Goal: Task Accomplishment & Management: Use online tool/utility

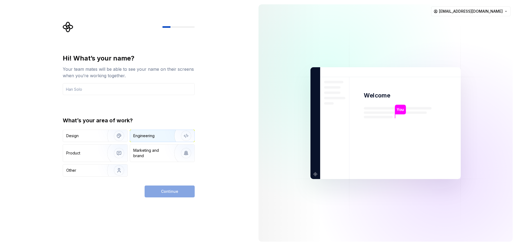
click at [137, 138] on div "Engineering" at bounding box center [143, 135] width 21 height 5
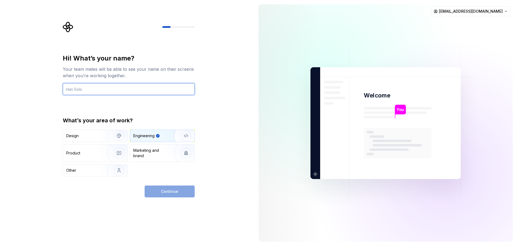
click at [117, 88] on input "text" at bounding box center [129, 89] width 132 height 12
type input "K PRANAV BHARGAV"
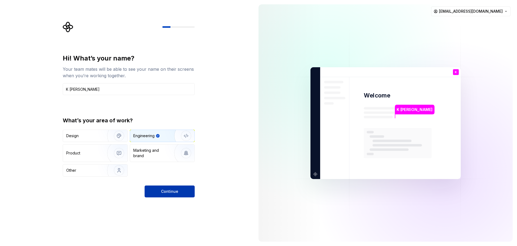
click at [180, 191] on button "Continue" at bounding box center [170, 191] width 50 height 12
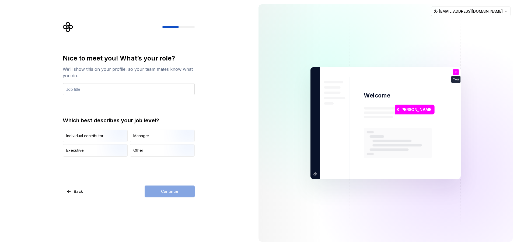
click at [121, 90] on input "text" at bounding box center [129, 89] width 132 height 12
click at [106, 132] on img "button" at bounding box center [114, 142] width 34 height 36
click at [148, 149] on div "Other" at bounding box center [162, 150] width 64 height 12
click at [118, 85] on input "text" at bounding box center [129, 89] width 132 height 12
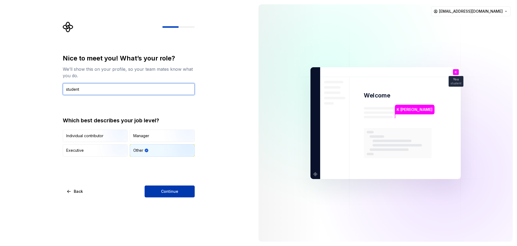
type input "student"
click at [171, 186] on button "Continue" at bounding box center [170, 191] width 50 height 12
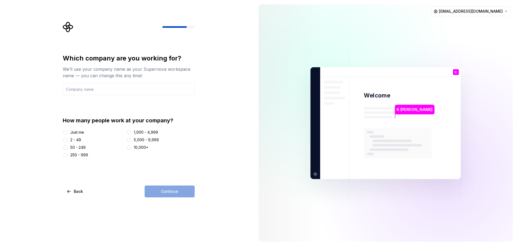
click at [68, 130] on div "Just me" at bounding box center [93, 131] width 61 height 5
click at [76, 132] on div "Just me" at bounding box center [77, 131] width 14 height 5
click at [68, 132] on button "Just me" at bounding box center [65, 132] width 4 height 4
click at [116, 89] on input "text" at bounding box center [129, 89] width 132 height 12
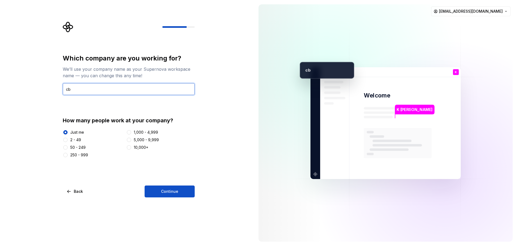
type input "c"
type input "home"
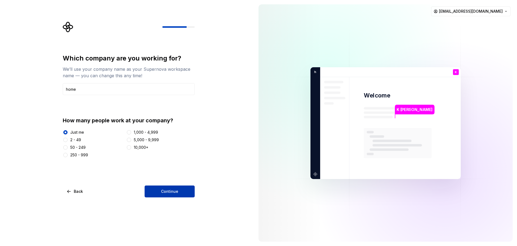
click at [187, 191] on button "Continue" at bounding box center [170, 191] width 50 height 12
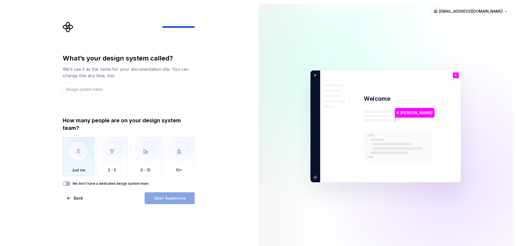
click at [78, 154] on img "button" at bounding box center [79, 155] width 32 height 36
click at [114, 183] on label "We don't have a dedicated design system team" at bounding box center [110, 183] width 76 height 4
click at [70, 183] on button "We don't have a dedicated design system team" at bounding box center [67, 183] width 8 height 4
click at [65, 185] on icon "button" at bounding box center [65, 183] width 4 height 3
click at [81, 183] on label "We don't have a dedicated design system team" at bounding box center [110, 183] width 76 height 4
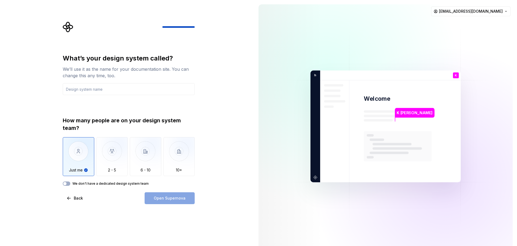
click at [70, 183] on button "We don't have a dedicated design system team" at bounding box center [67, 183] width 8 height 4
click at [76, 183] on label "We don't have a dedicated design system team" at bounding box center [110, 183] width 76 height 4
click at [70, 183] on button "We don't have a dedicated design system team" at bounding box center [67, 183] width 8 height 4
click at [109, 91] on input "text" at bounding box center [129, 89] width 132 height 12
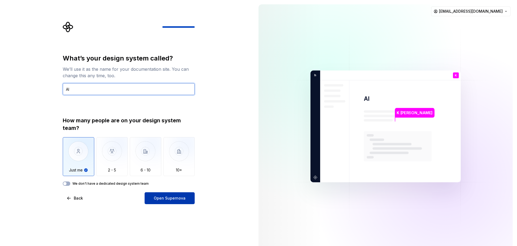
type input "AI"
click at [168, 195] on span "Open Supernova" at bounding box center [170, 197] width 32 height 5
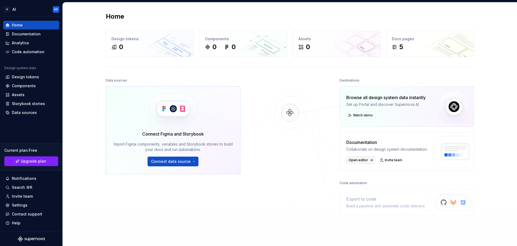
click at [357, 163] on link "Open editor" at bounding box center [361, 160] width 29 height 8
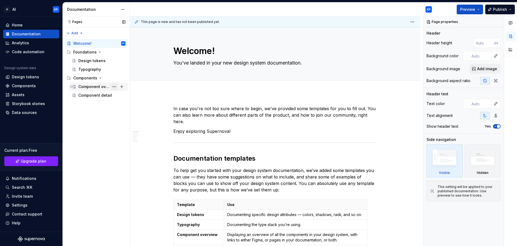
type textarea "*"
click at [18, 25] on div "Home" at bounding box center [17, 24] width 11 height 5
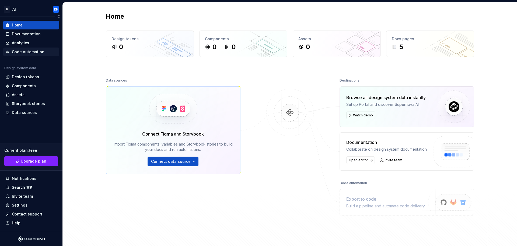
click at [24, 54] on div "Code automation" at bounding box center [31, 51] width 56 height 9
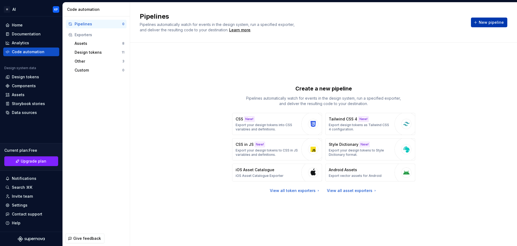
click at [499, 20] on span "New pipeline" at bounding box center [491, 22] width 25 height 5
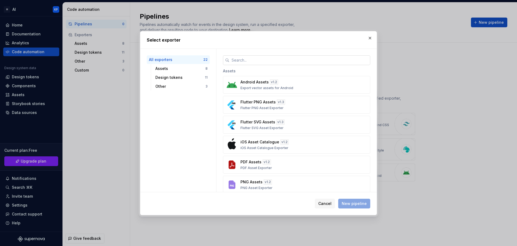
click at [275, 61] on input "text" at bounding box center [300, 60] width 141 height 10
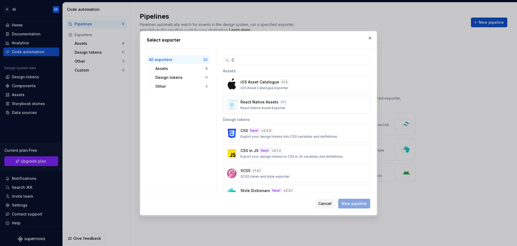
type input "C"
click at [288, 102] on div "React Native Assets v 1.1 React Native Asset Exporter" at bounding box center [295, 104] width 109 height 11
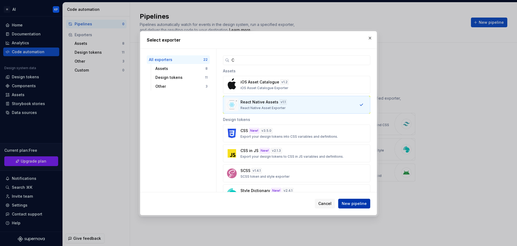
click at [358, 206] on button "New pipeline" at bounding box center [355, 203] width 32 height 10
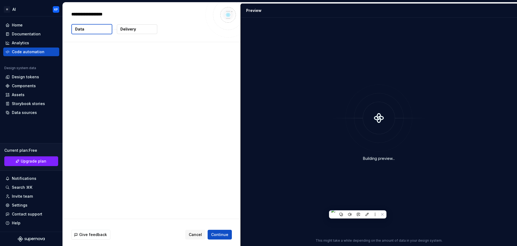
type textarea "*"
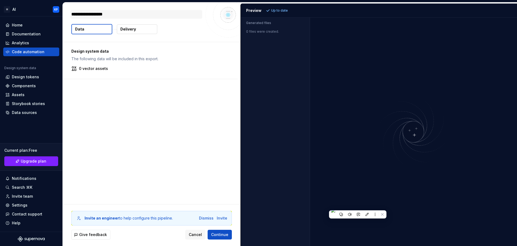
click at [161, 14] on textarea "**********" at bounding box center [136, 14] width 132 height 9
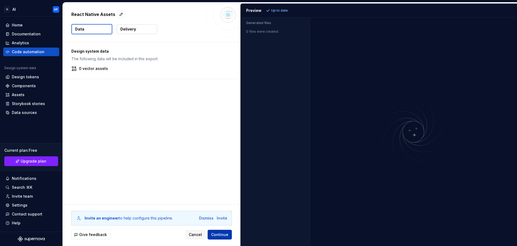
click at [221, 231] on button "Continue" at bounding box center [220, 234] width 24 height 10
